Goal: Information Seeking & Learning: Compare options

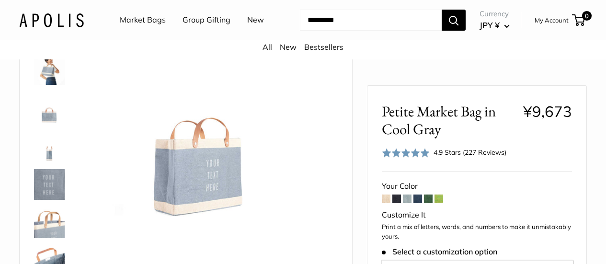
click at [139, 20] on link "Market Bags" at bounding box center [143, 20] width 46 height 14
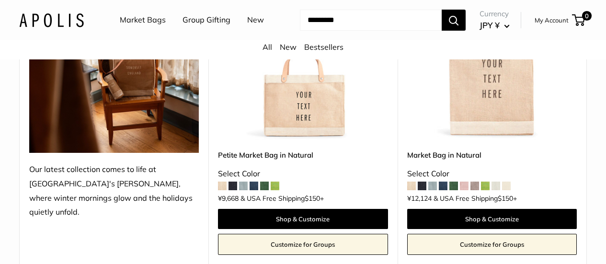
scroll to position [270, 0]
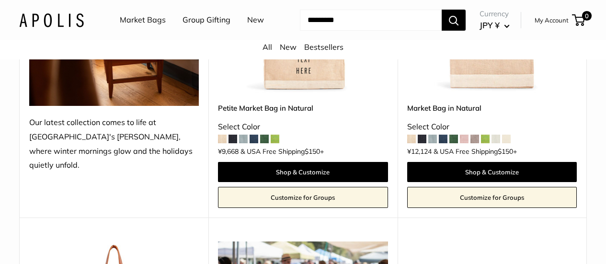
click at [475, 143] on span at bounding box center [475, 139] width 9 height 9
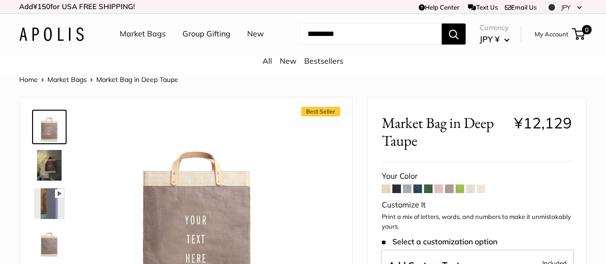
click at [144, 35] on link "Market Bags" at bounding box center [143, 34] width 46 height 14
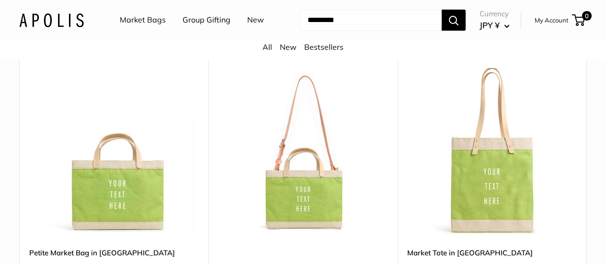
scroll to position [2731, 0]
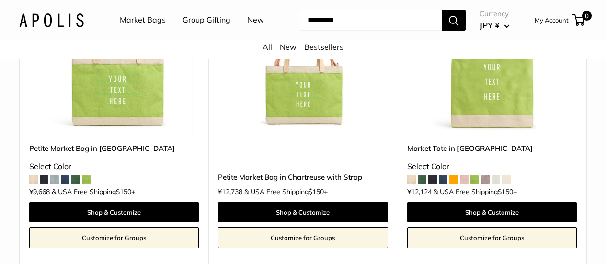
click at [35, 184] on span at bounding box center [33, 179] width 9 height 9
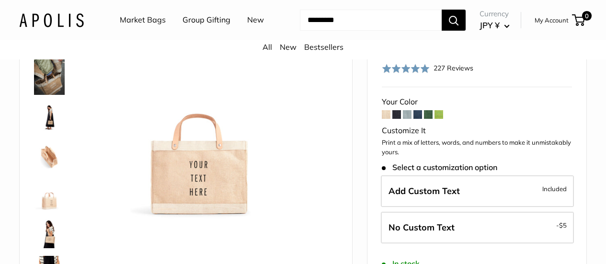
scroll to position [127, 0]
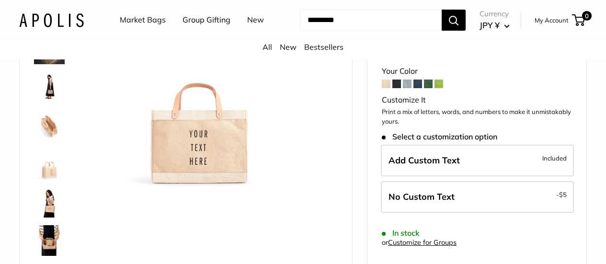
click at [396, 88] on span at bounding box center [396, 84] width 9 height 9
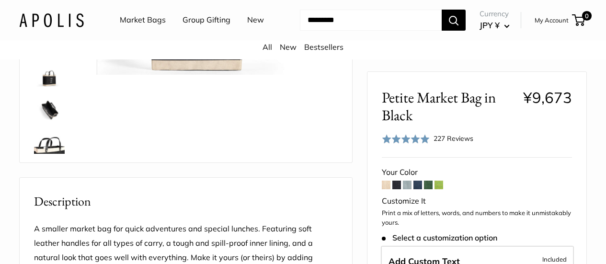
scroll to position [270, 0]
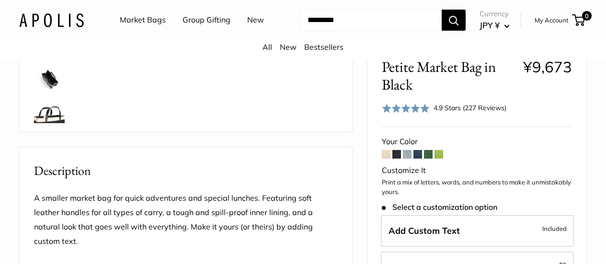
click at [407, 178] on p "Print a mix of letters, words, and numbers to make it unmistakably yours." at bounding box center [477, 187] width 190 height 19
click at [406, 150] on span at bounding box center [407, 154] width 9 height 9
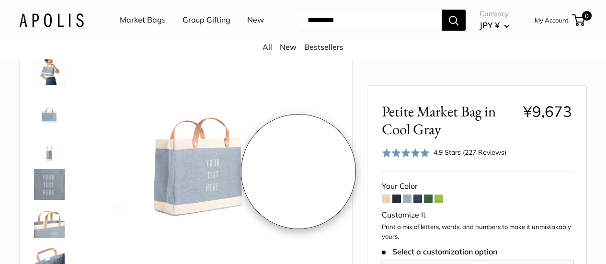
scroll to position [127, 0]
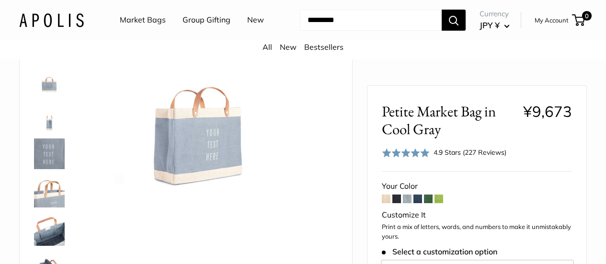
click at [417, 201] on span at bounding box center [418, 199] width 9 height 9
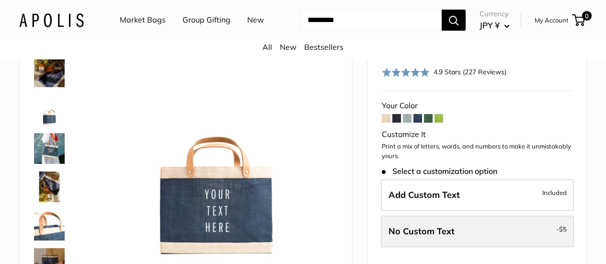
scroll to position [79, 0]
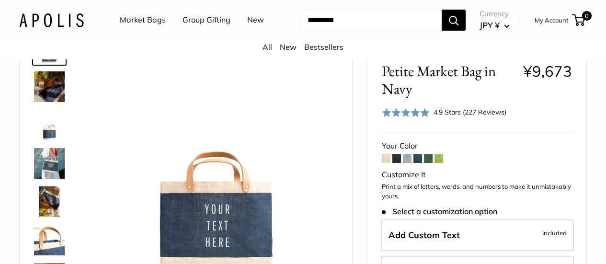
click at [429, 160] on span at bounding box center [428, 158] width 9 height 9
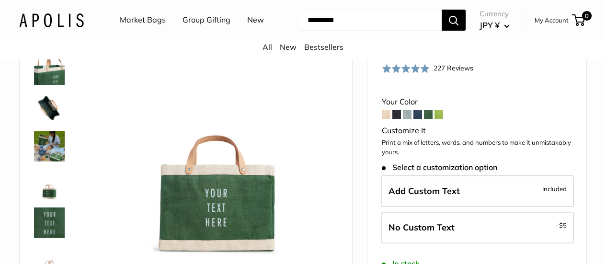
scroll to position [127, 0]
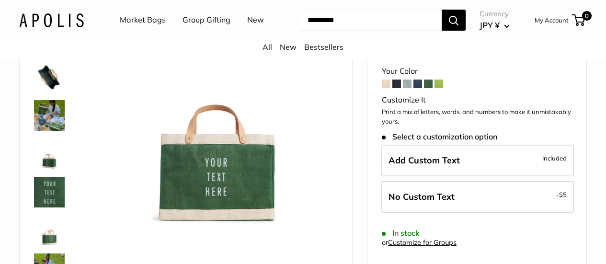
click at [441, 88] on span at bounding box center [439, 84] width 9 height 9
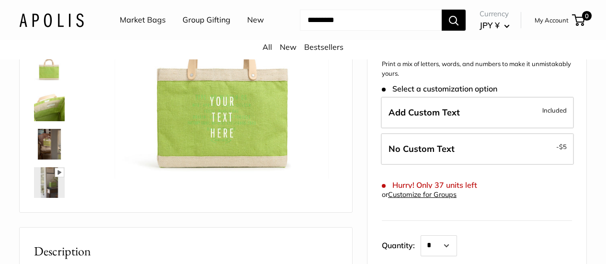
scroll to position [79, 0]
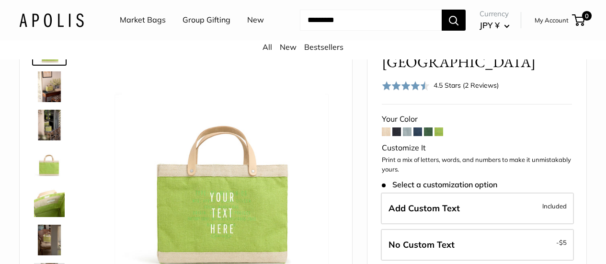
click at [396, 136] on span at bounding box center [396, 131] width 9 height 9
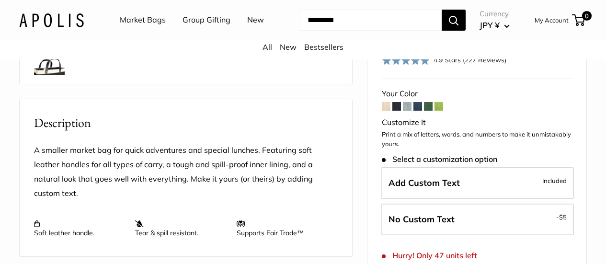
scroll to position [174, 0]
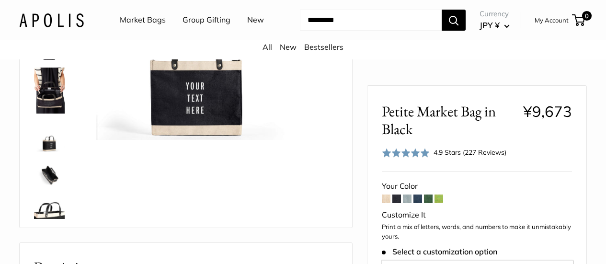
click at [407, 203] on span at bounding box center [407, 199] width 9 height 9
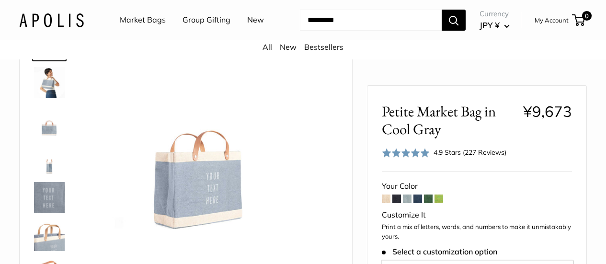
scroll to position [79, 0]
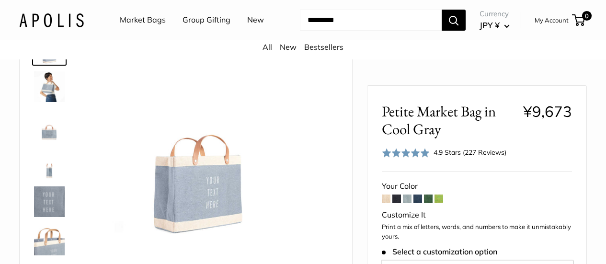
click at [419, 202] on span at bounding box center [418, 199] width 9 height 9
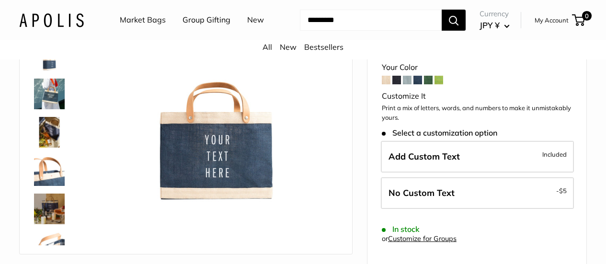
scroll to position [127, 0]
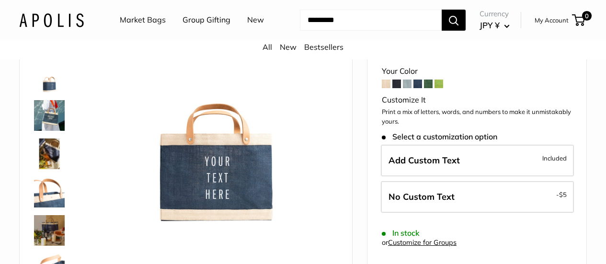
click at [47, 130] on img at bounding box center [49, 115] width 31 height 31
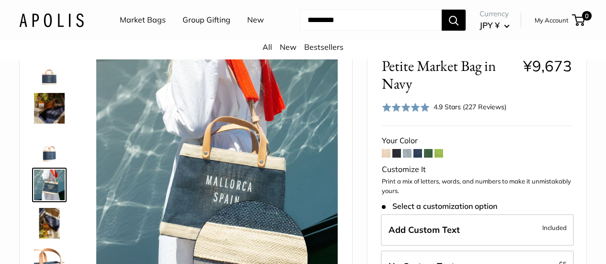
scroll to position [31, 0]
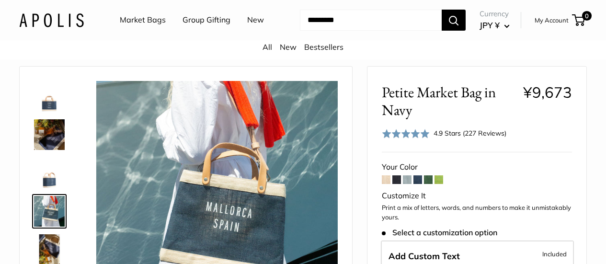
click at [53, 112] on img at bounding box center [49, 96] width 31 height 31
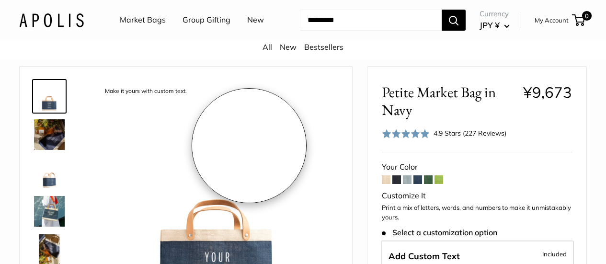
scroll to position [127, 0]
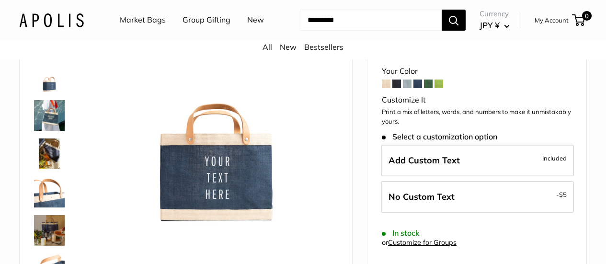
click at [46, 168] on img at bounding box center [49, 153] width 31 height 31
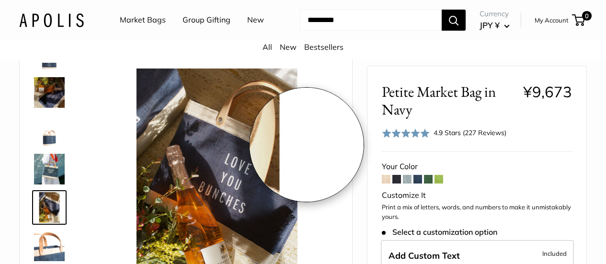
scroll to position [48, 0]
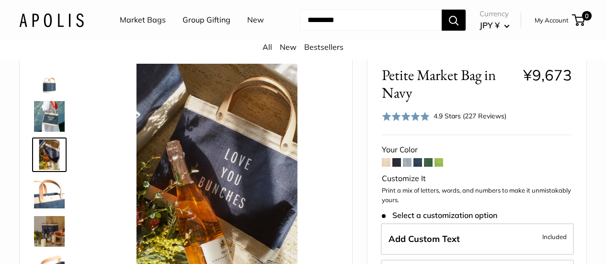
click at [53, 208] on img at bounding box center [49, 193] width 31 height 31
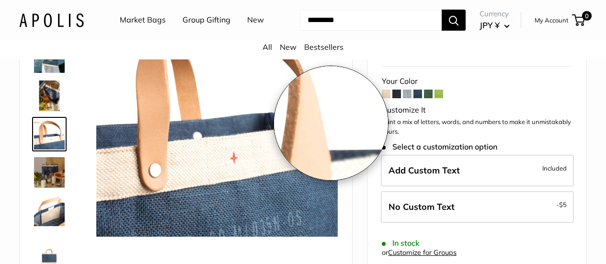
scroll to position [144, 0]
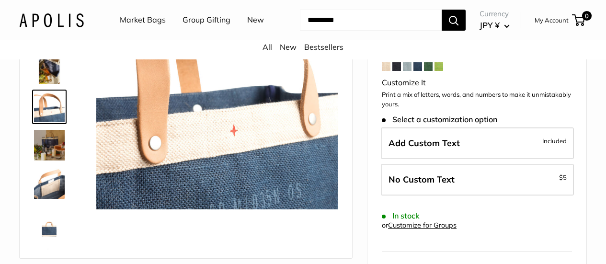
click at [47, 157] on img at bounding box center [49, 145] width 31 height 31
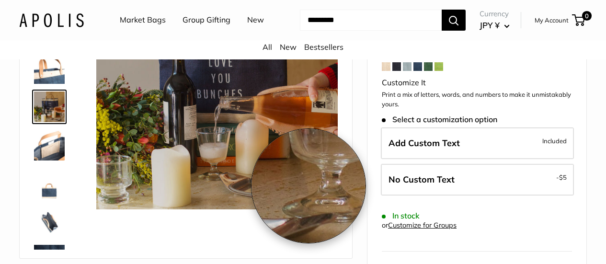
scroll to position [96, 0]
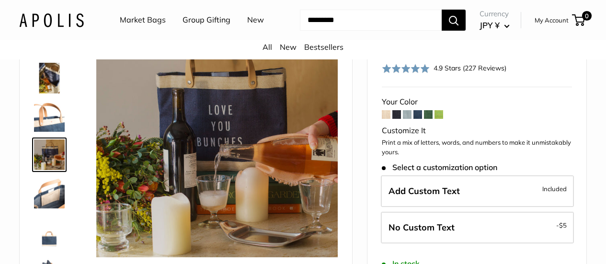
click at [56, 207] on img at bounding box center [49, 193] width 31 height 31
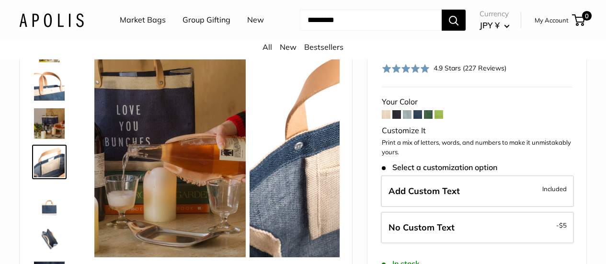
scroll to position [145, 0]
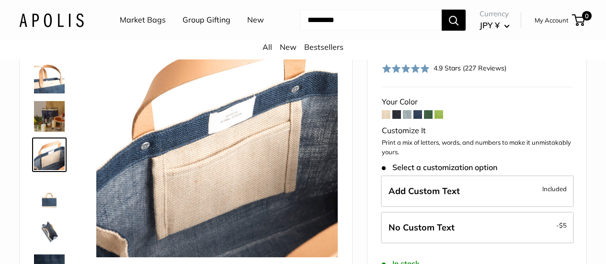
click at [51, 222] on div at bounding box center [53, 154] width 46 height 288
click at [50, 234] on img at bounding box center [49, 231] width 31 height 31
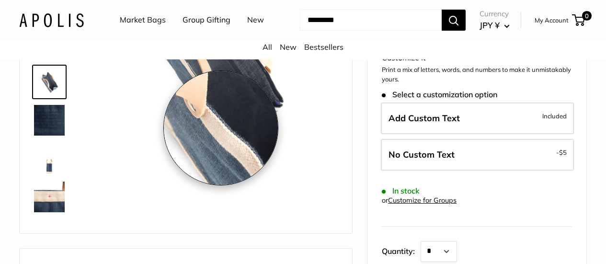
scroll to position [192, 0]
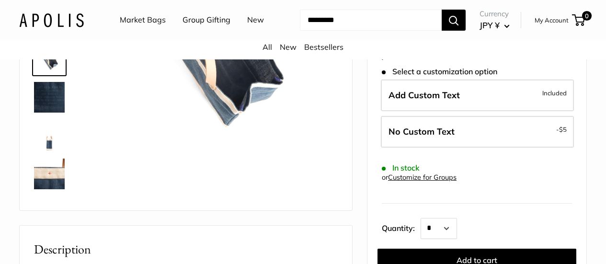
click at [48, 189] on img at bounding box center [49, 174] width 31 height 31
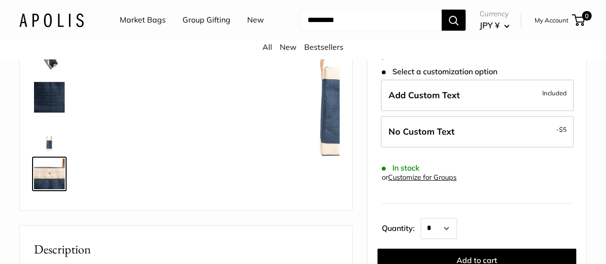
scroll to position [253, 0]
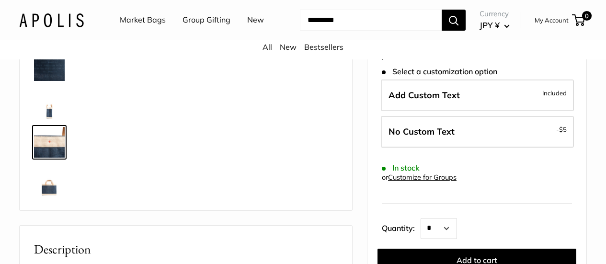
click at [51, 119] on img at bounding box center [49, 104] width 31 height 31
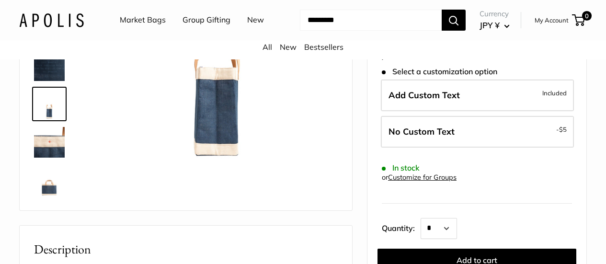
click at [52, 158] on img at bounding box center [49, 142] width 31 height 31
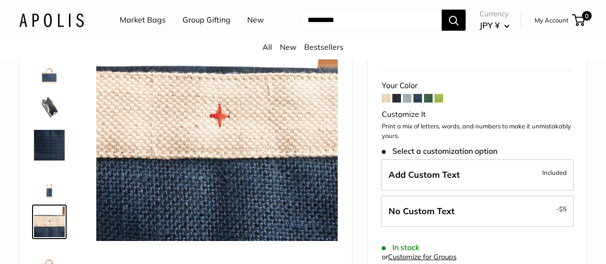
scroll to position [144, 0]
